Goal: Task Accomplishment & Management: Use online tool/utility

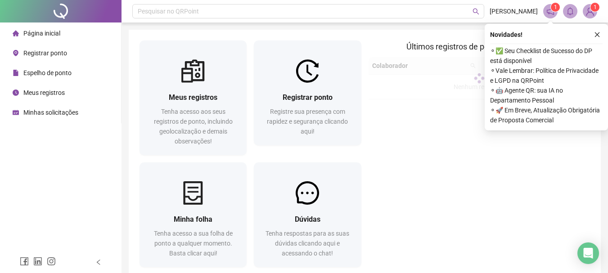
click at [311, 81] on img at bounding box center [307, 70] width 23 height 23
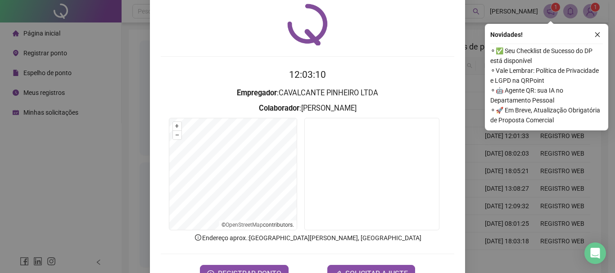
scroll to position [45, 0]
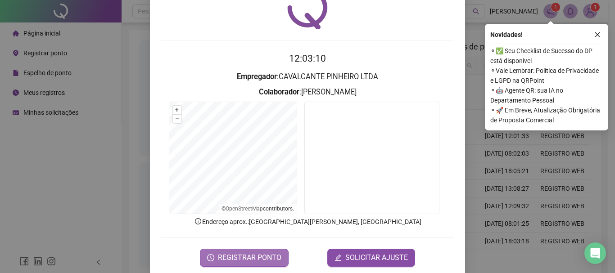
click at [249, 254] on span "REGISTRAR PONTO" at bounding box center [249, 257] width 63 height 11
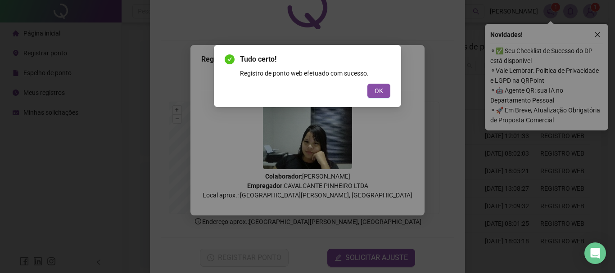
click at [602, 33] on div "Tudo certo! Registro de ponto web efetuado com sucesso. OK" at bounding box center [307, 136] width 615 height 273
click at [376, 91] on span "OK" at bounding box center [378, 91] width 9 height 10
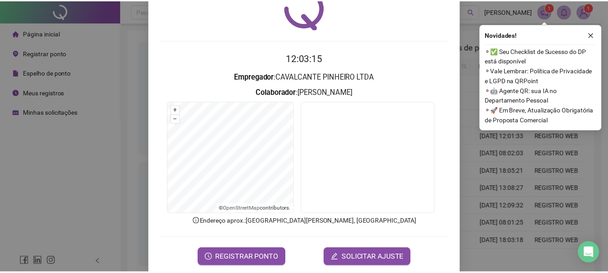
scroll to position [0, 0]
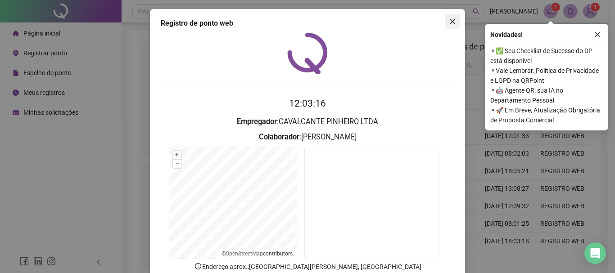
click at [447, 27] on button "Close" at bounding box center [452, 21] width 14 height 14
